Goal: Browse casually: Explore the website without a specific task or goal

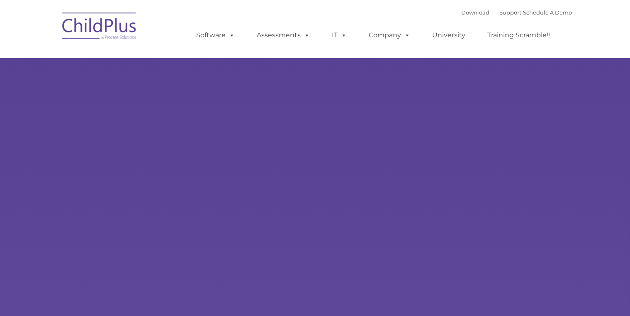
type input ""
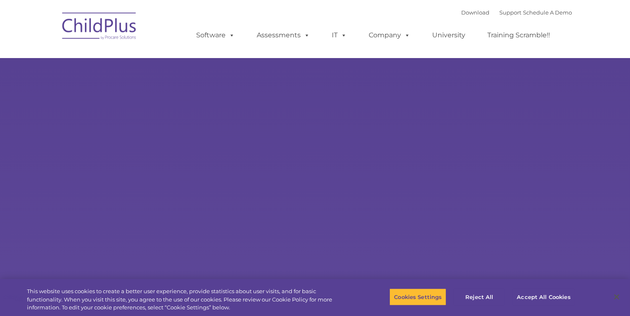
select select "MEDIUM"
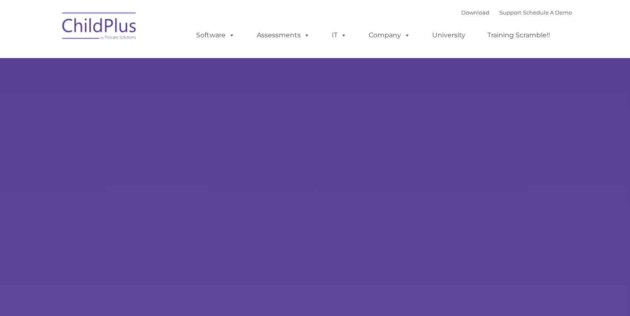
select select "MEDIUM"
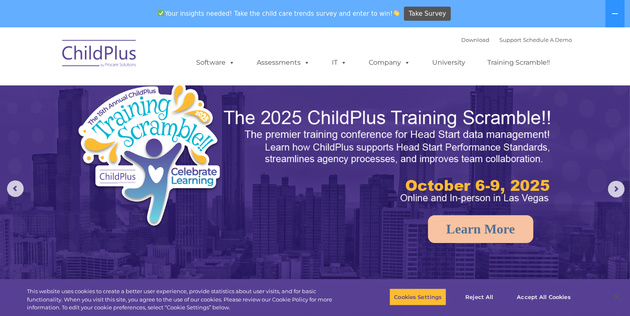
click at [13, 3] on div "Your insights needed! Take the child care trends survey and enter to win! Take …" at bounding box center [303, 13] width 606 height 27
